Goal: Task Accomplishment & Management: Manage account settings

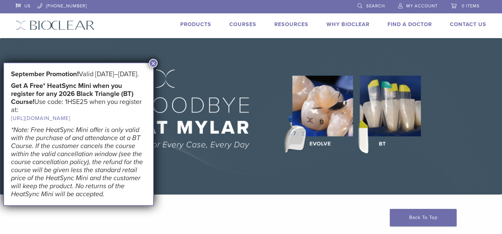
click at [414, 5] on span "My Account" at bounding box center [422, 5] width 31 height 5
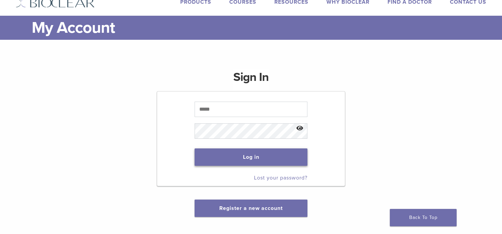
scroll to position [33, 0]
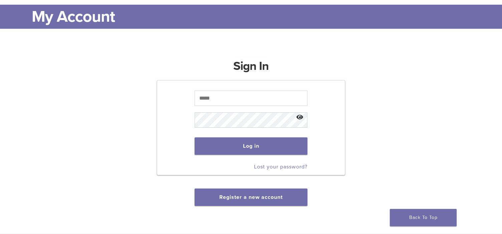
click at [272, 169] on link "Lost your password?" at bounding box center [280, 166] width 53 height 7
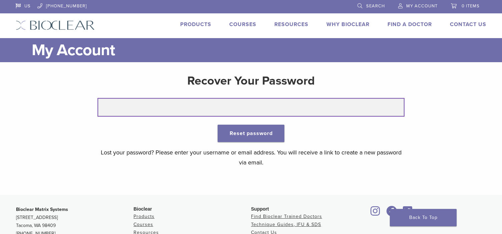
click at [296, 103] on input "text" at bounding box center [251, 107] width 306 height 17
type input "**********"
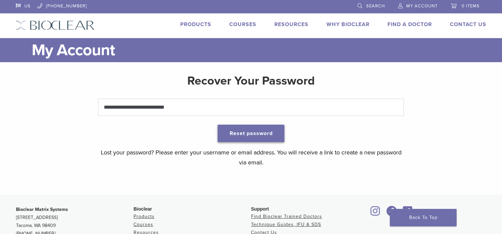
click at [238, 134] on button "Reset password" at bounding box center [251, 133] width 67 height 17
